Goal: Information Seeking & Learning: Learn about a topic

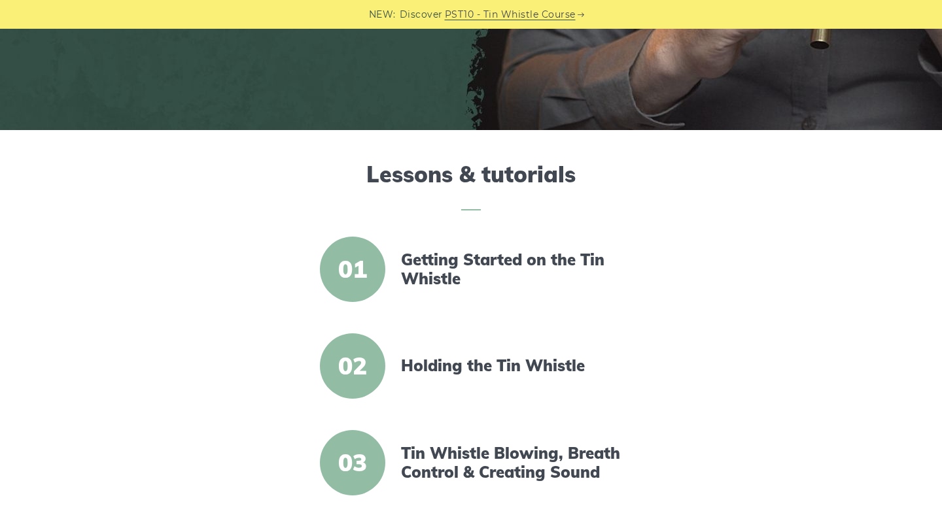
scroll to position [294, 0]
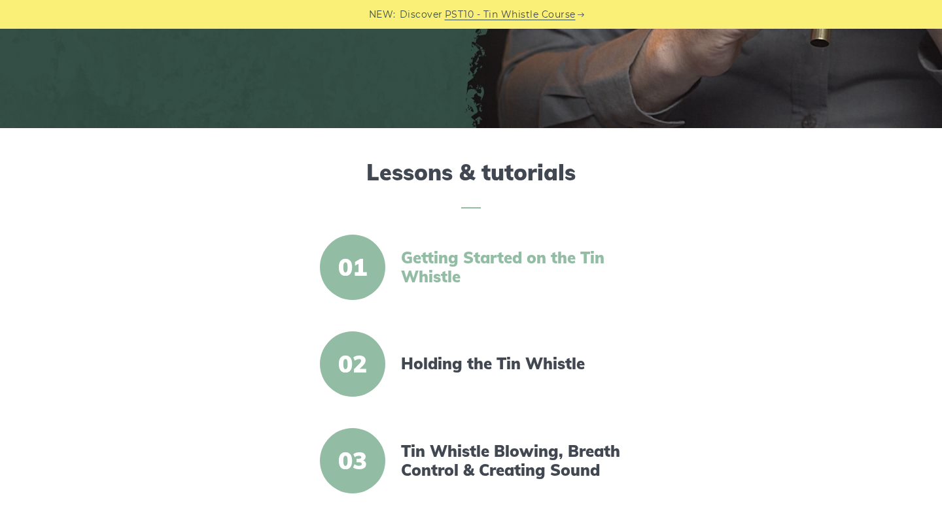
click at [441, 254] on link "Getting Started on the Tin Whistle" at bounding box center [513, 268] width 225 height 38
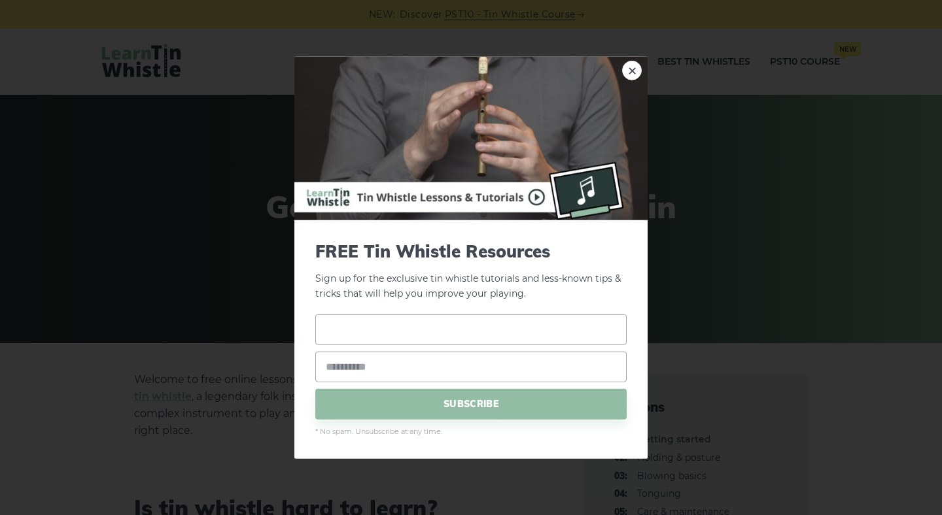
click at [440, 332] on input "text" at bounding box center [470, 329] width 311 height 31
type input "***"
type input "**********"
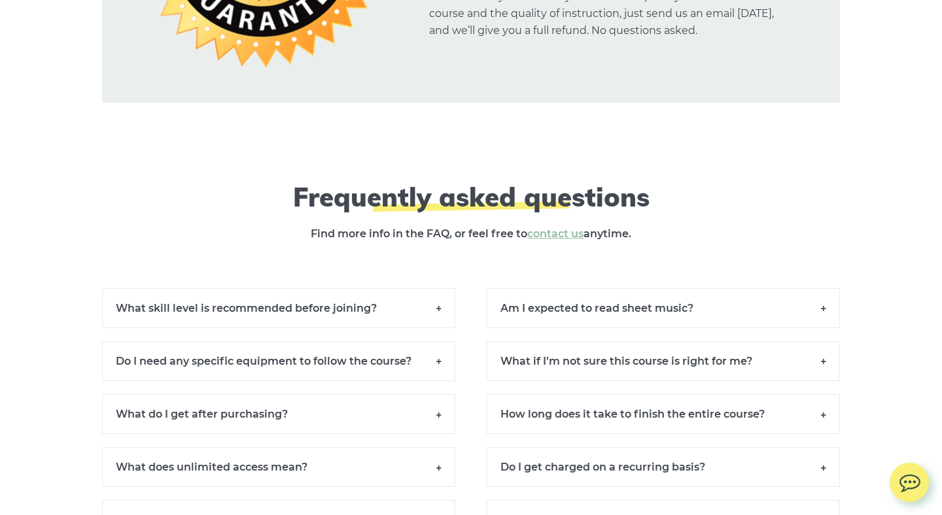
scroll to position [9841, 0]
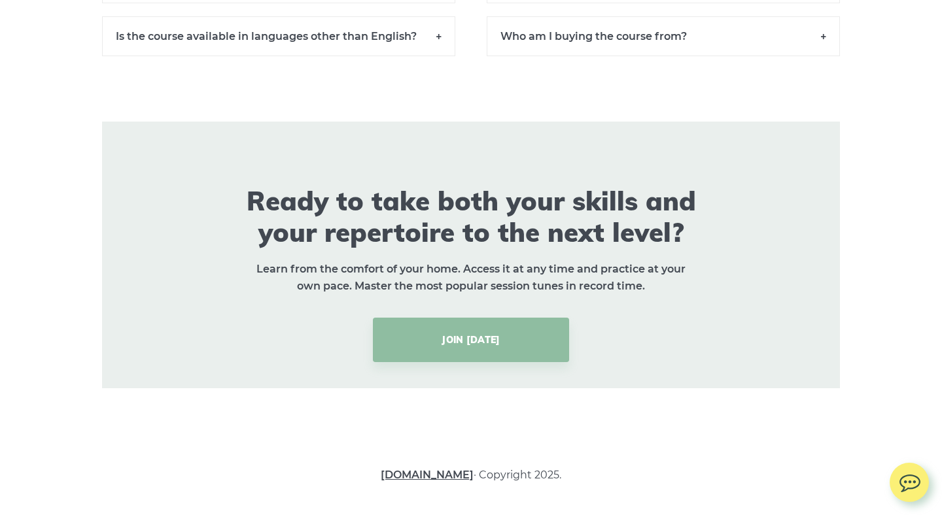
click at [455, 475] on link "[DOMAIN_NAME]" at bounding box center [427, 475] width 93 height 12
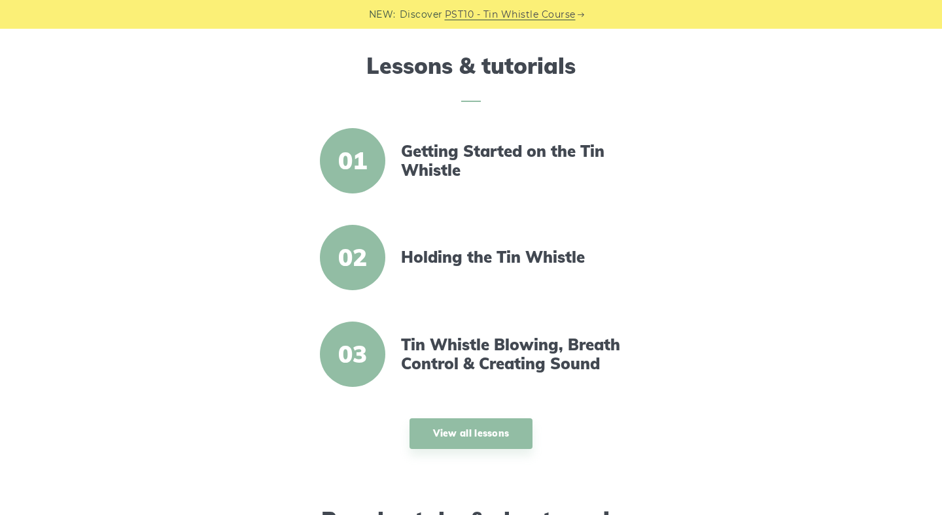
scroll to position [400, 0]
click at [437, 164] on link "Getting Started on the Tin Whistle" at bounding box center [513, 162] width 225 height 38
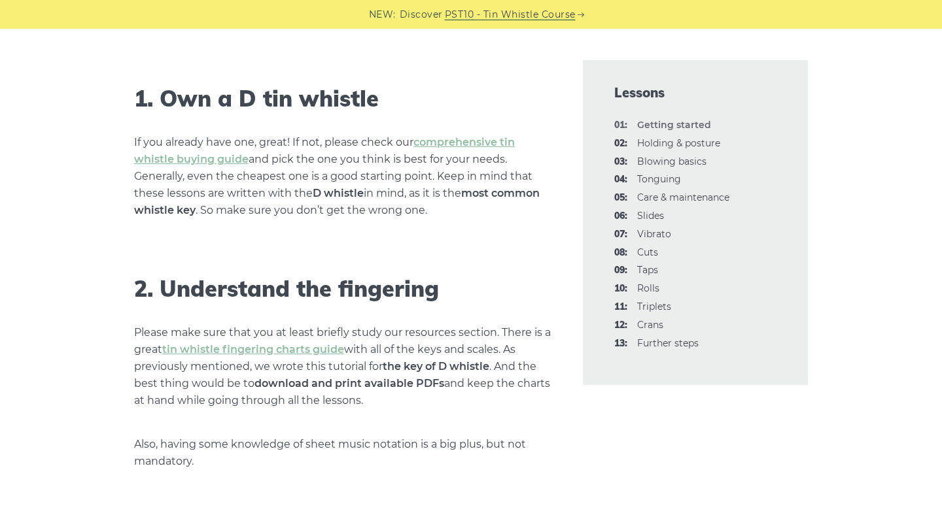
scroll to position [817, 0]
drag, startPoint x: 417, startPoint y: 406, endPoint x: 430, endPoint y: 413, distance: 14.9
click at [307, 354] on link "tin whistle fingering charts guide" at bounding box center [253, 350] width 182 height 12
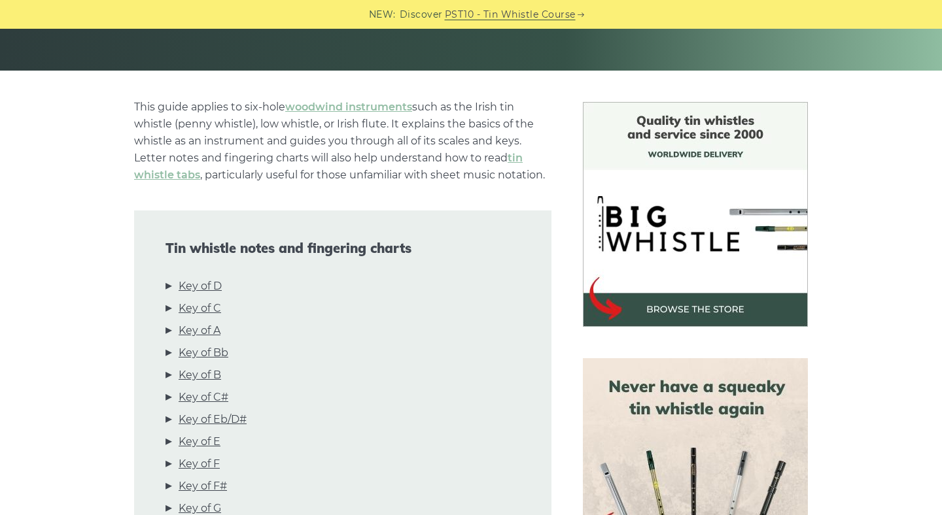
scroll to position [288, 0]
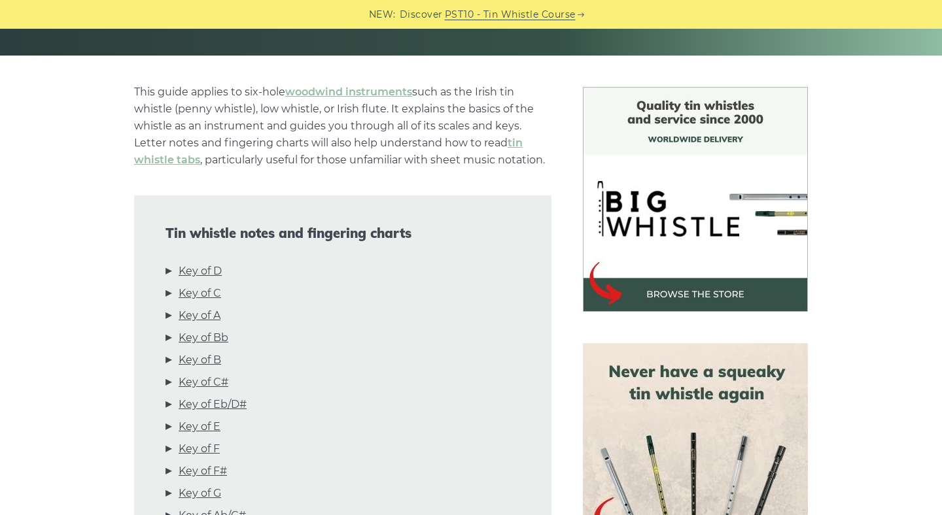
click at [201, 262] on div "Tin whistle notes and fingering charts Key of D Key of C Key of A Key of Bb Key…" at bounding box center [342, 390] width 417 height 388
click at [201, 270] on link "Key of D" at bounding box center [200, 271] width 43 height 17
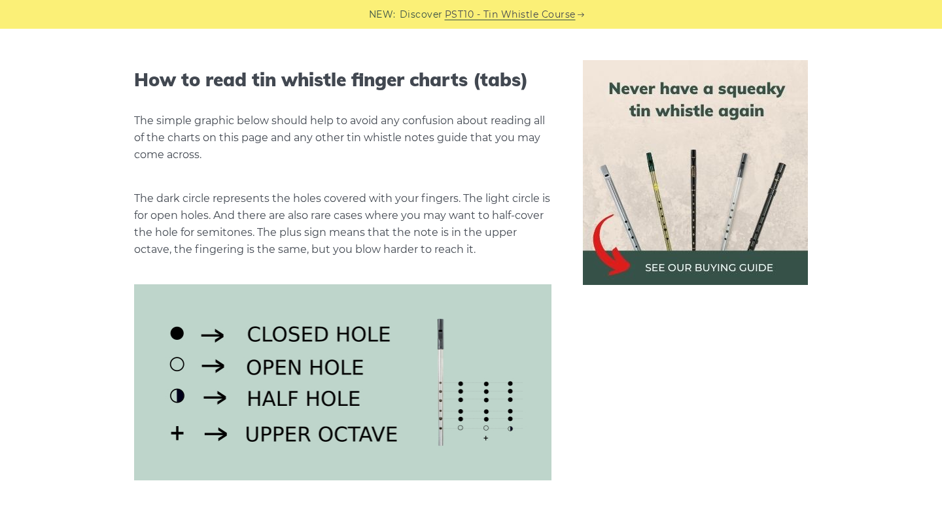
scroll to position [1490, 0]
